Goal: Complete application form

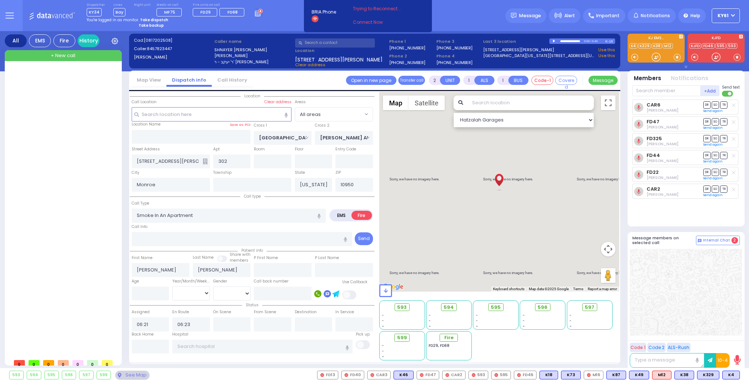
select select
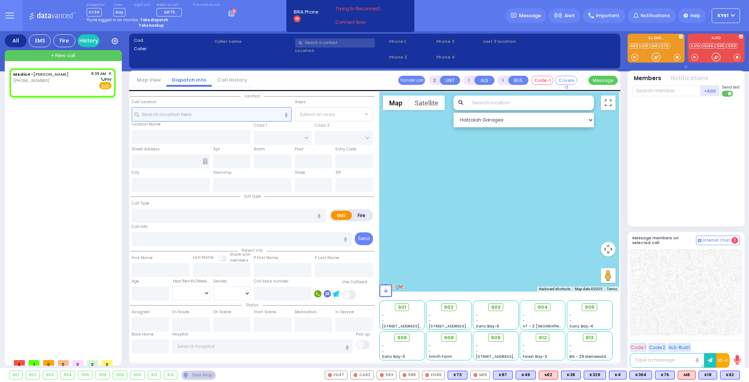
select select
radio input "true"
select select
type input "09:39"
select select "Hatzalah Garages"
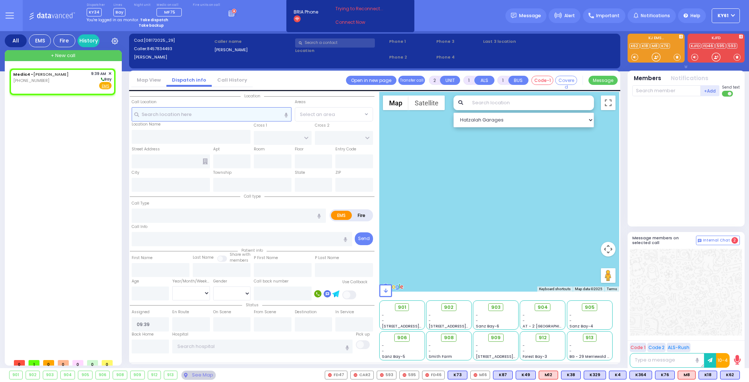
select select
radio input "true"
select select
select select "Hatzalah Garages"
